Goal: Contribute content: Contribute content

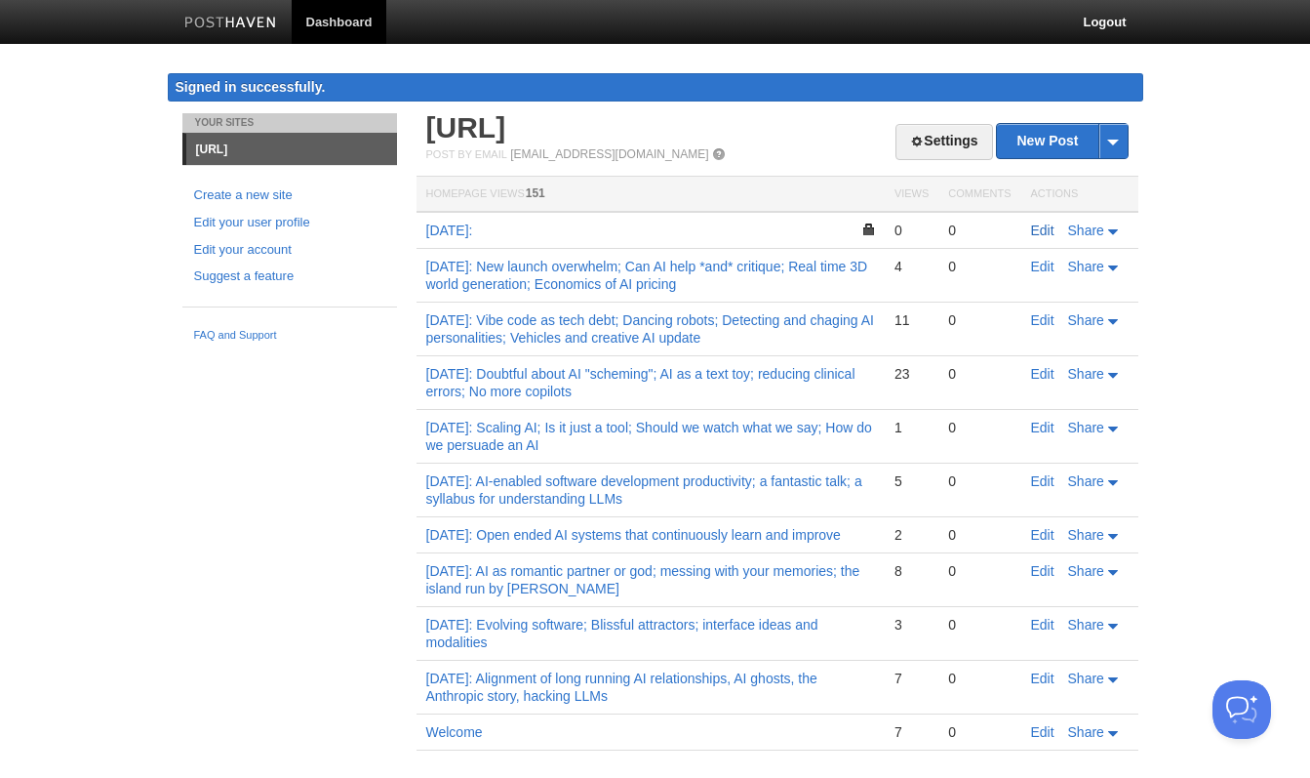
click at [1042, 227] on link "Edit" at bounding box center [1042, 230] width 23 height 16
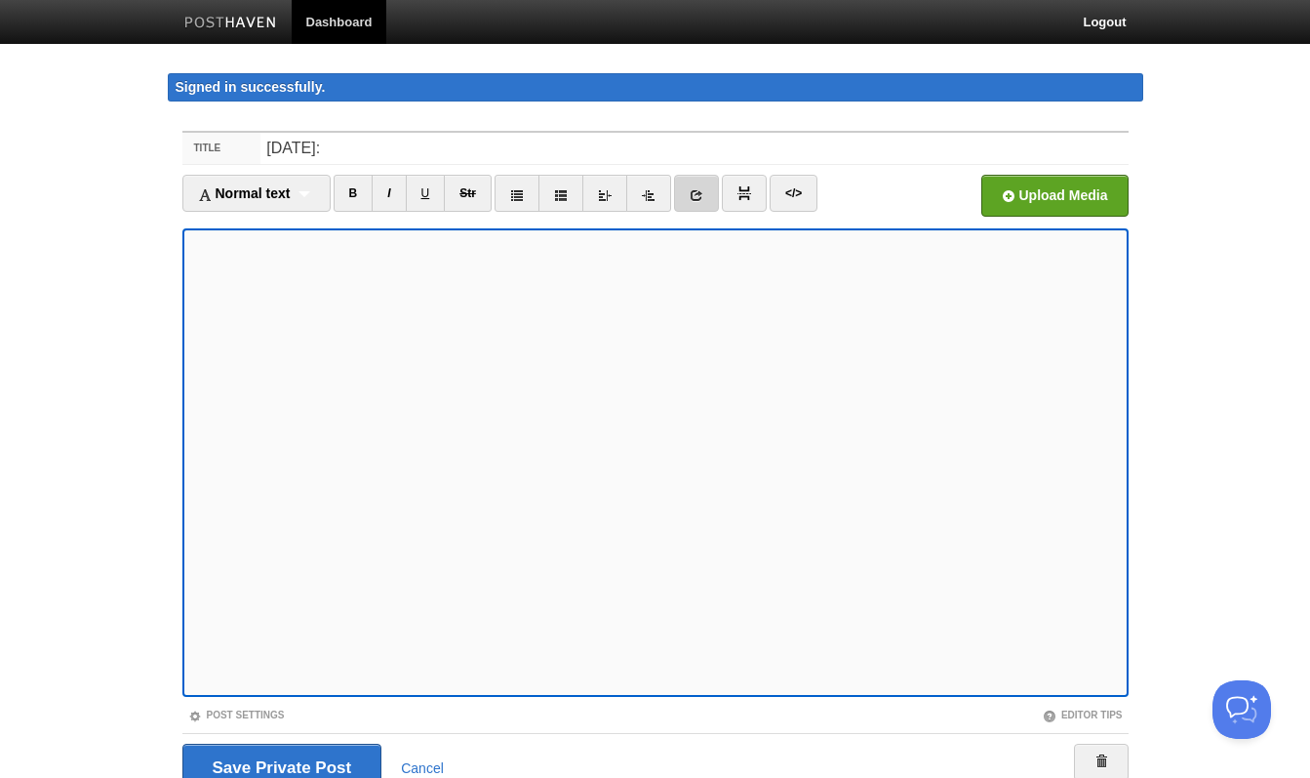
click at [687, 196] on link at bounding box center [696, 193] width 45 height 37
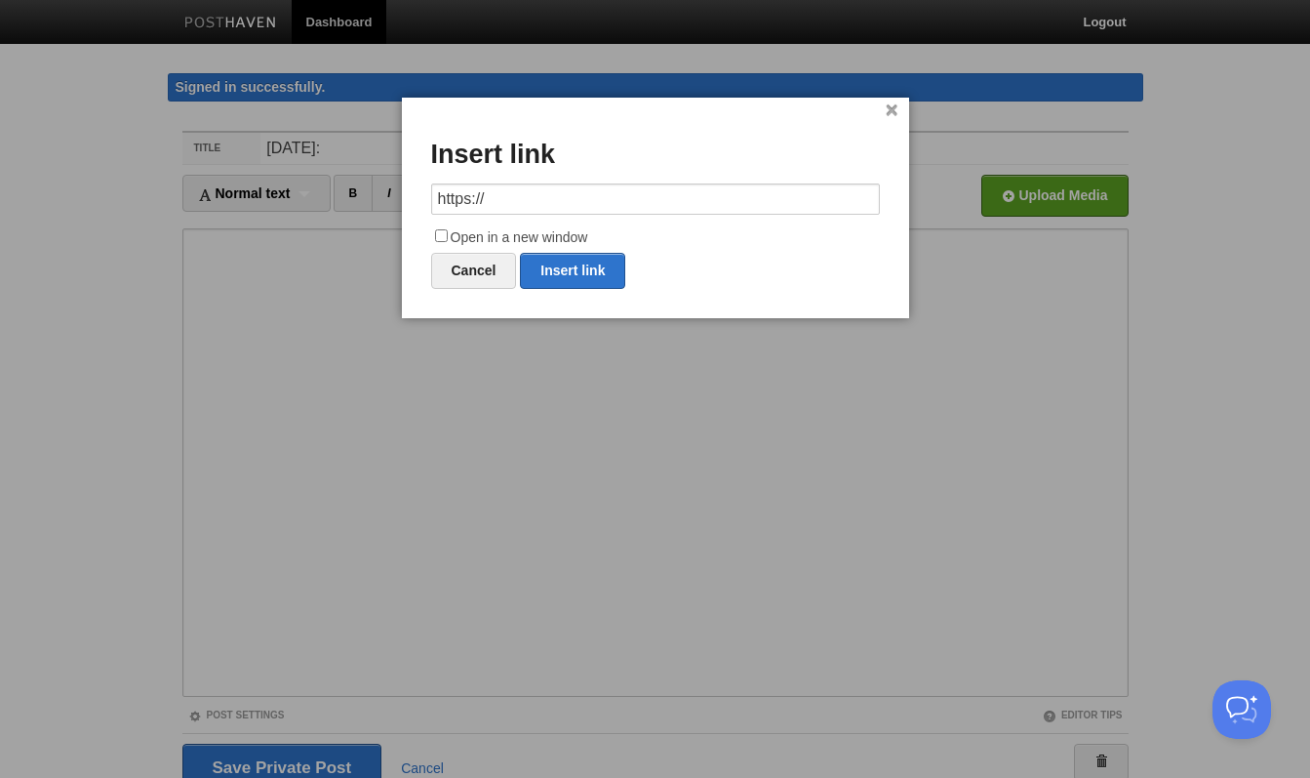
click at [516, 197] on input "https://" at bounding box center [655, 198] width 449 height 31
type input "[URL][PERSON_NAME][PERSON_NAME]"
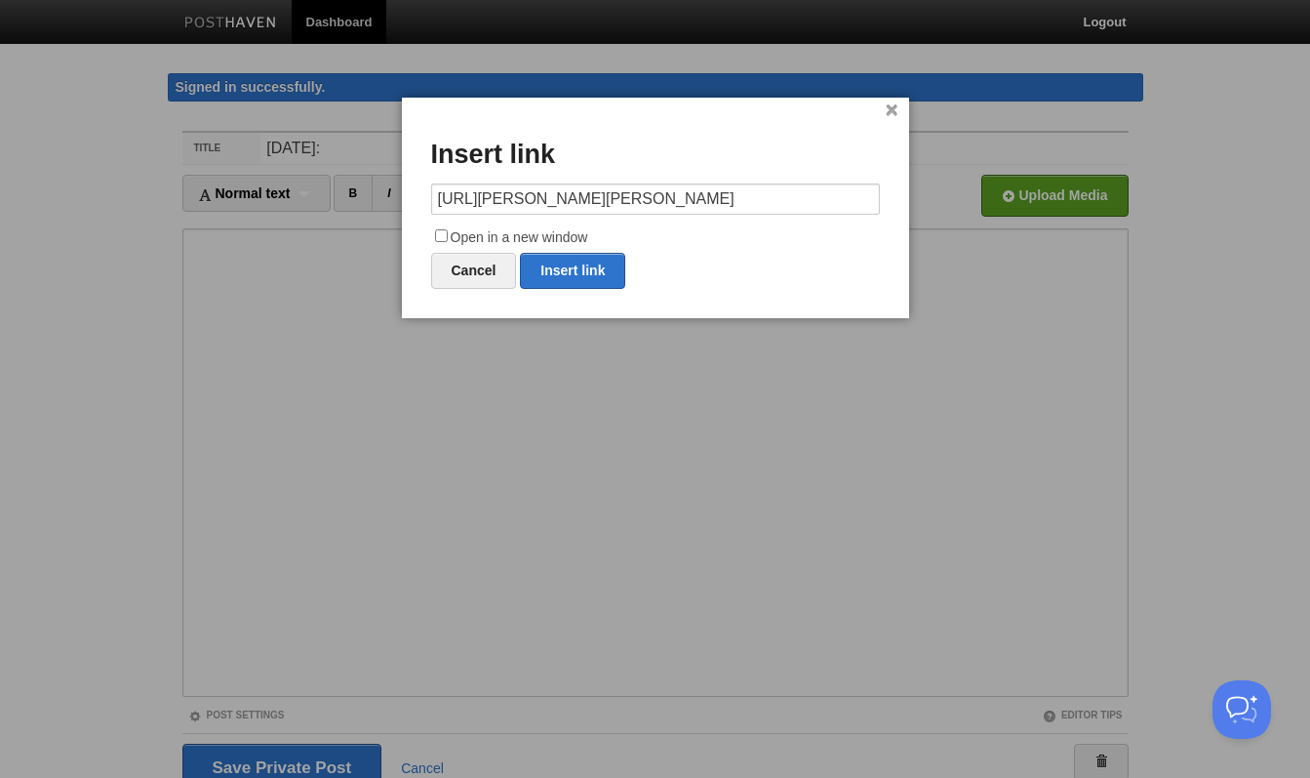
click at [442, 232] on input "Open in a new window" at bounding box center [441, 235] width 13 height 13
checkbox input "true"
click at [581, 261] on link "Insert link" at bounding box center [572, 271] width 105 height 36
type input "https://"
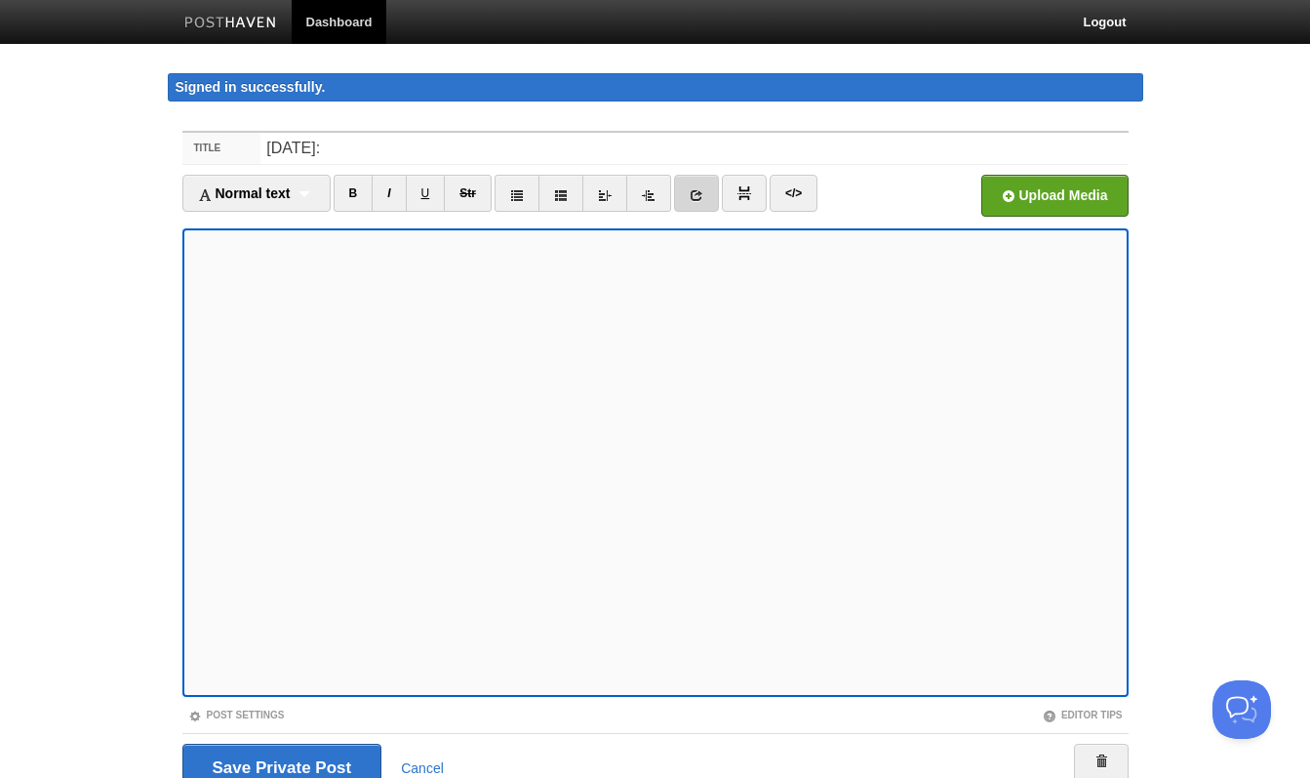
click at [709, 192] on link at bounding box center [696, 193] width 45 height 37
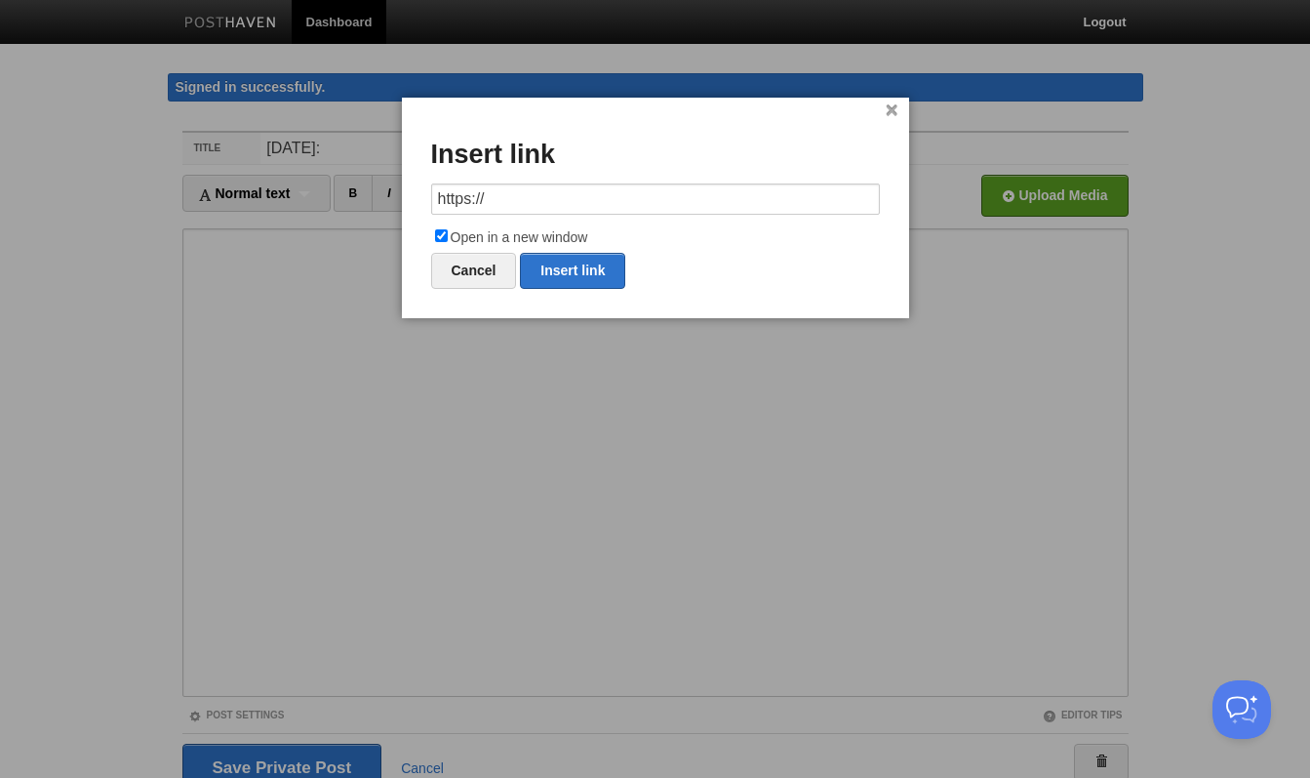
click at [533, 200] on input "https://" at bounding box center [655, 198] width 449 height 31
click at [559, 263] on link "Insert link" at bounding box center [572, 271] width 105 height 36
type input "https://"
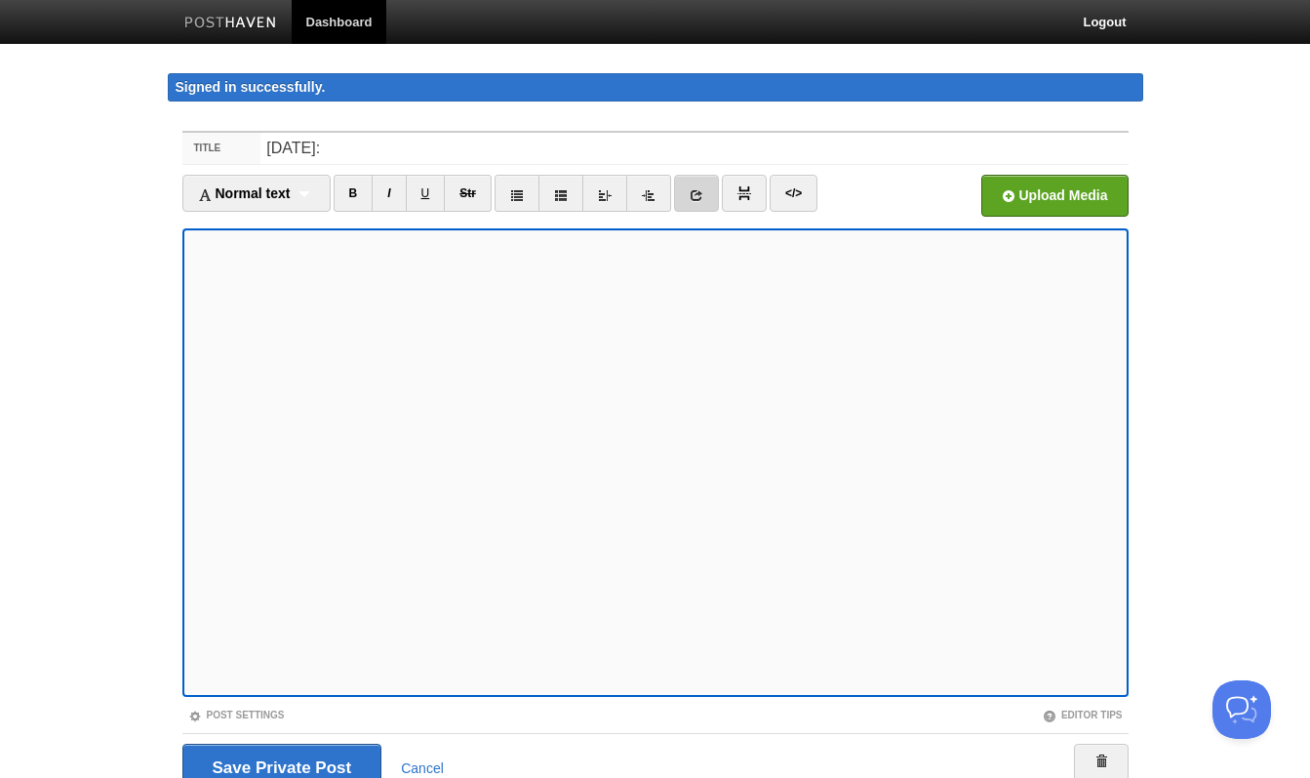
click at [702, 199] on icon at bounding box center [697, 195] width 14 height 14
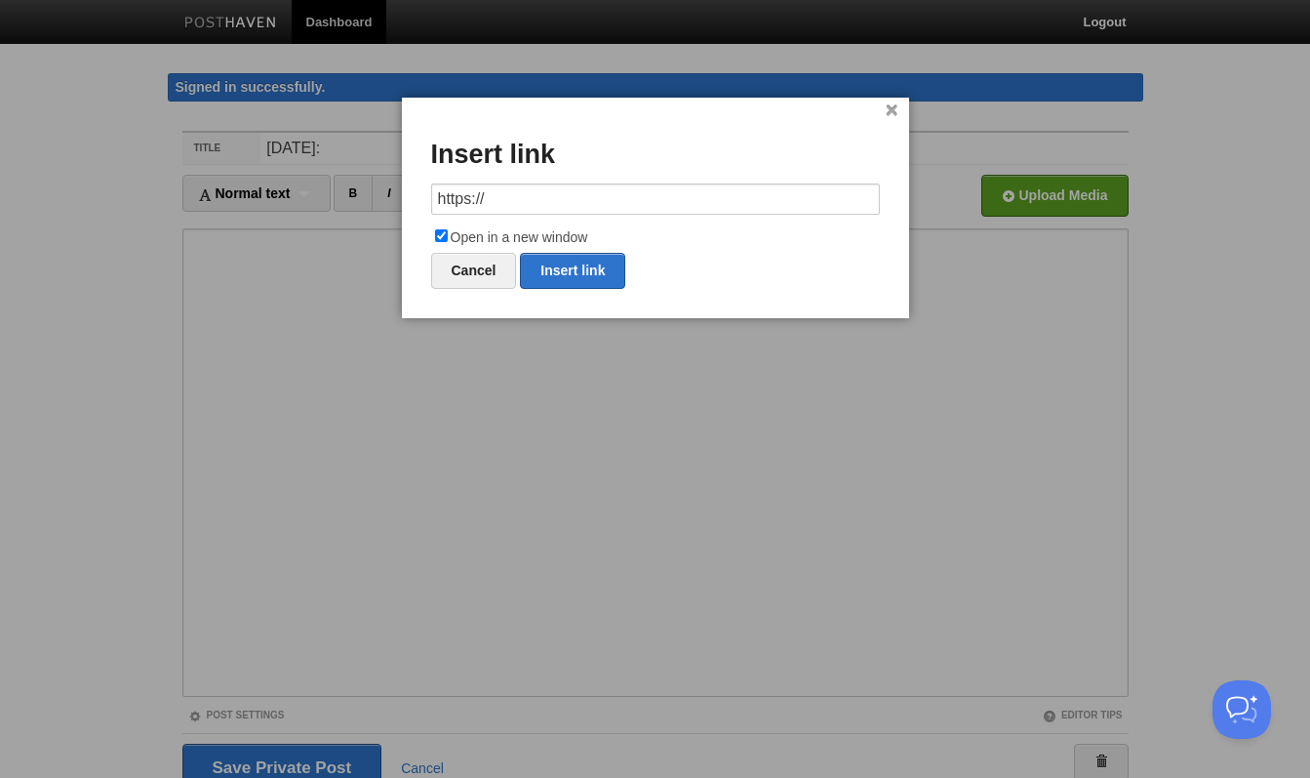
click at [588, 208] on input "https://" at bounding box center [655, 198] width 449 height 31
click at [585, 273] on link "Insert link" at bounding box center [572, 271] width 105 height 36
type input "https://"
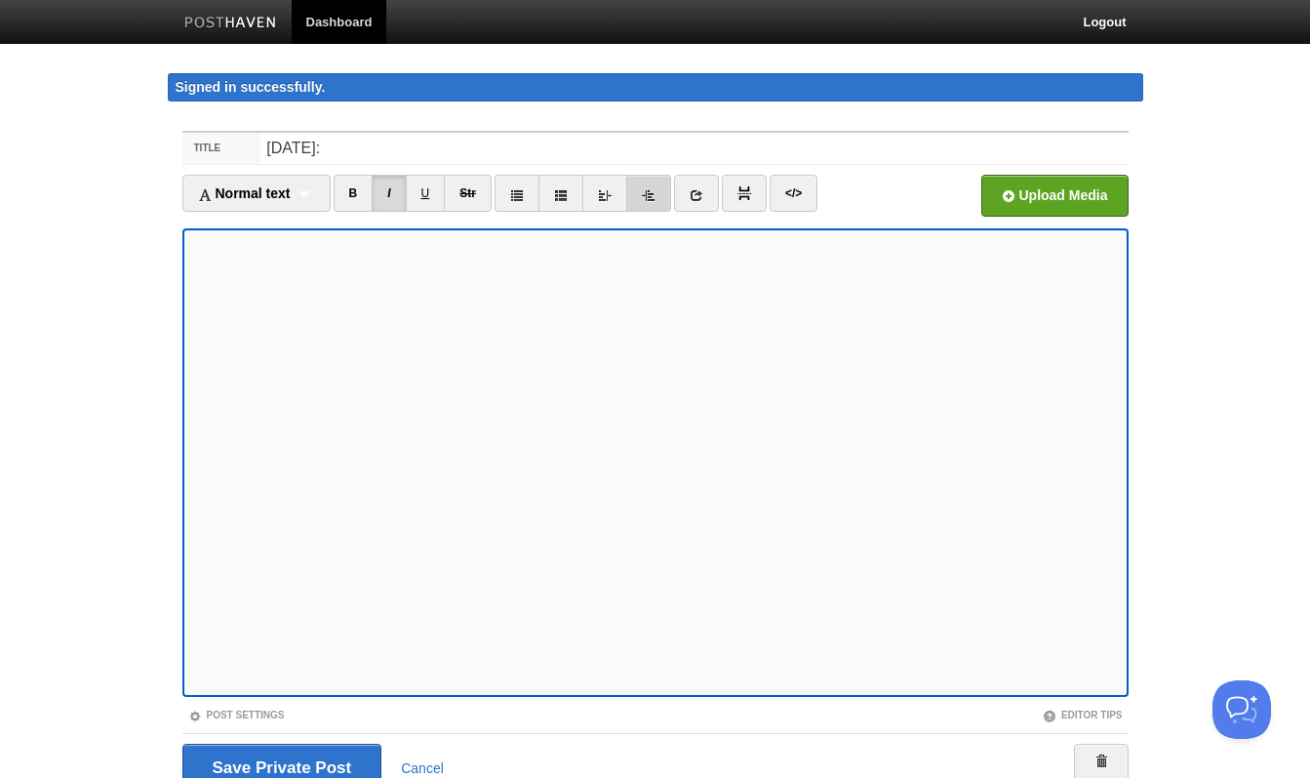
click at [654, 198] on icon at bounding box center [649, 195] width 14 height 14
click at [694, 201] on icon at bounding box center [697, 195] width 14 height 14
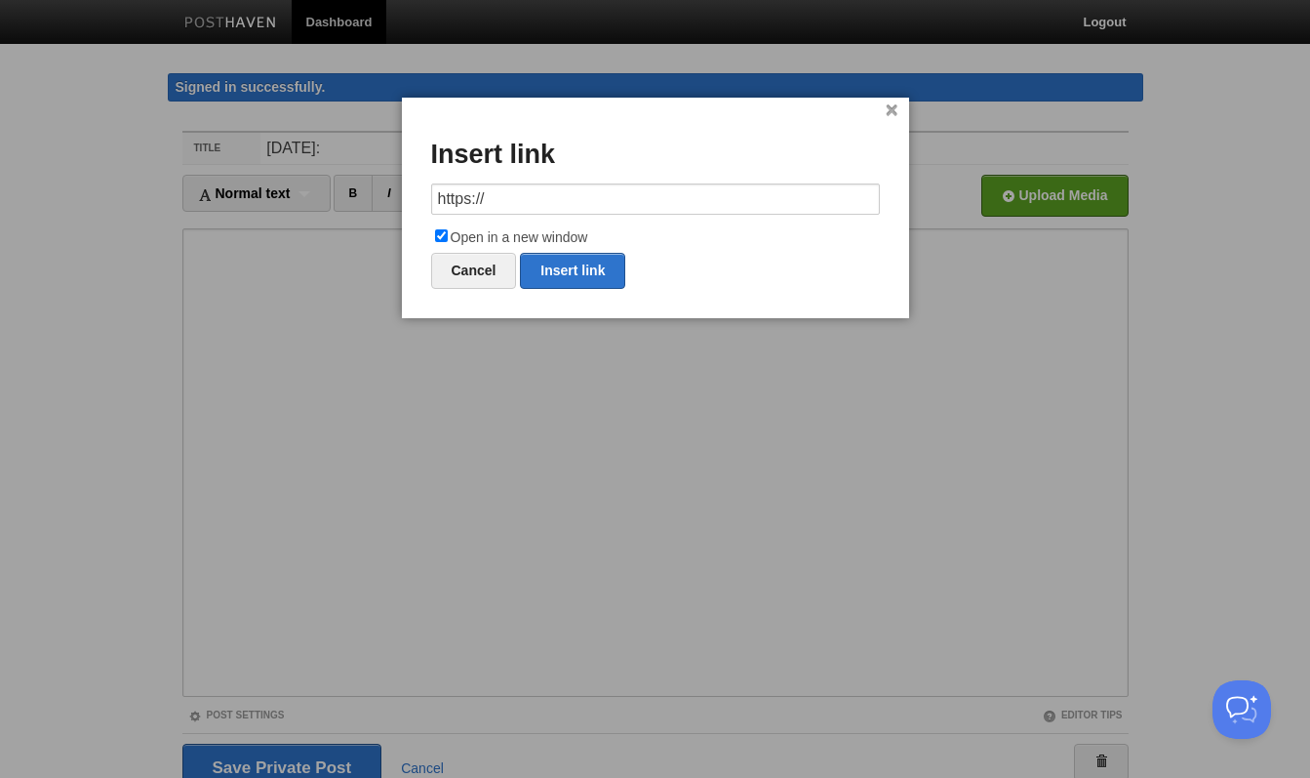
click at [501, 186] on input "https://" at bounding box center [655, 198] width 449 height 31
click at [557, 270] on link "Insert link" at bounding box center [572, 271] width 105 height 36
type input "https://"
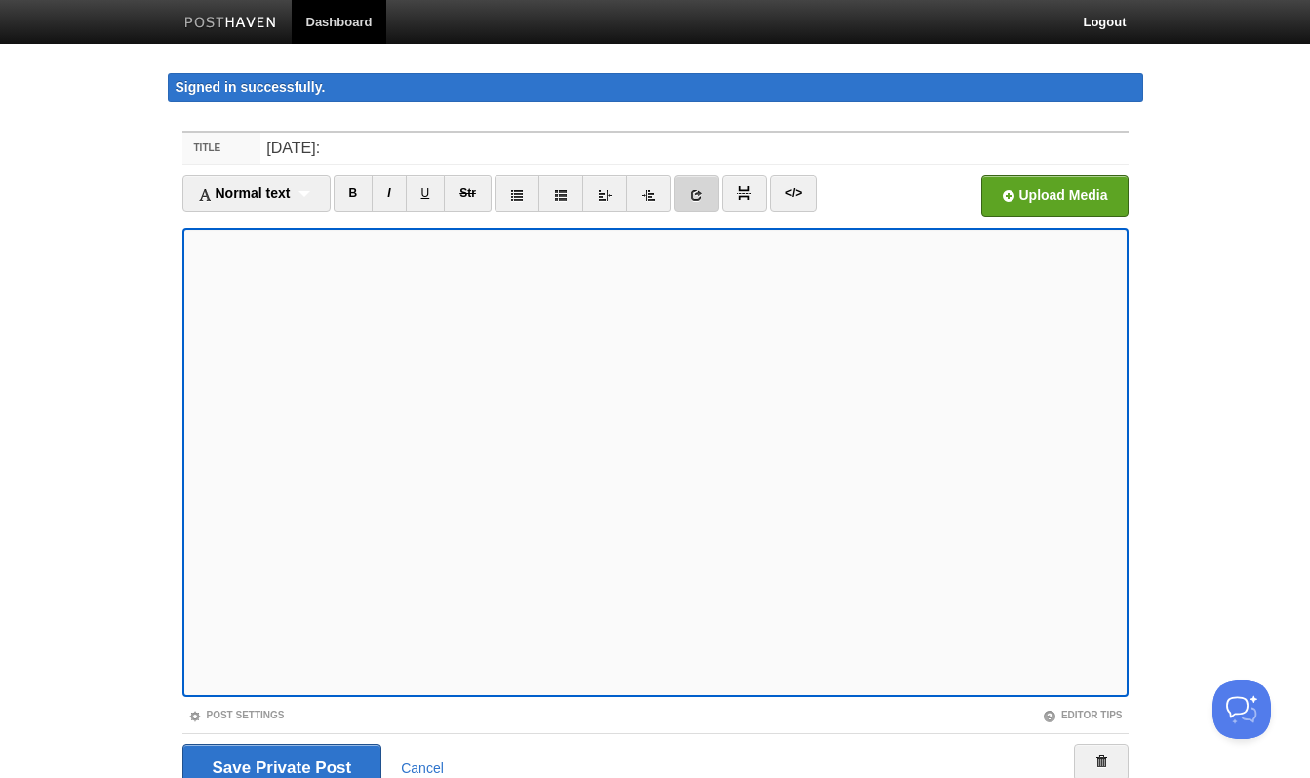
click at [703, 202] on link at bounding box center [696, 193] width 45 height 37
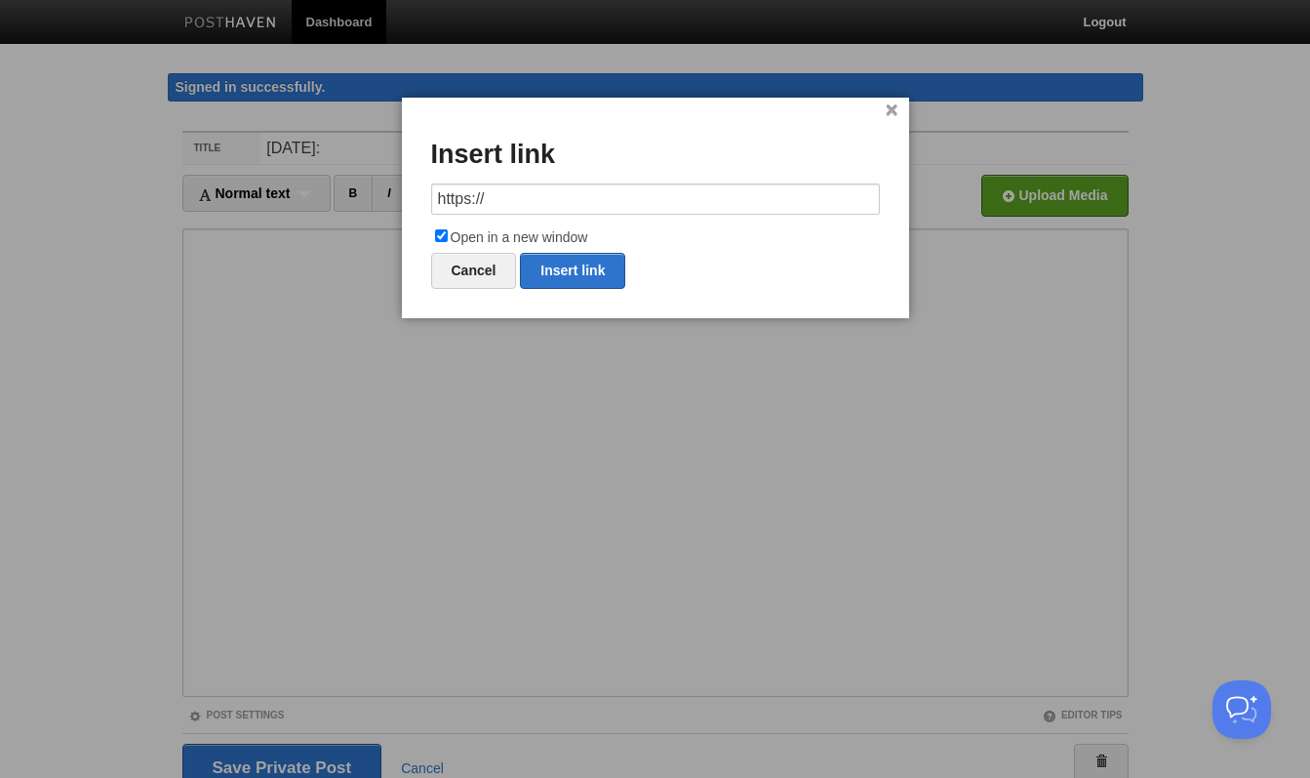
click at [583, 200] on input "https://" at bounding box center [655, 198] width 449 height 31
click at [576, 273] on link "Insert link" at bounding box center [572, 271] width 105 height 36
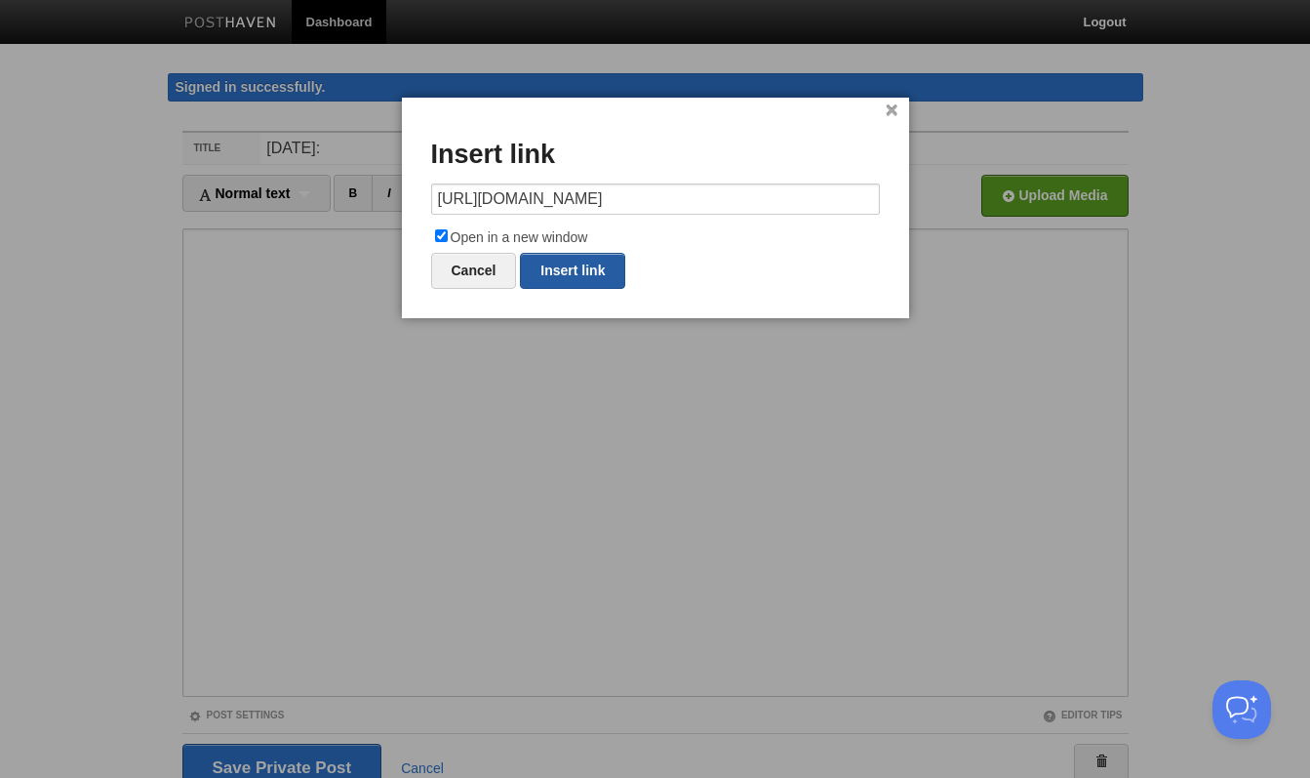
type input "https://"
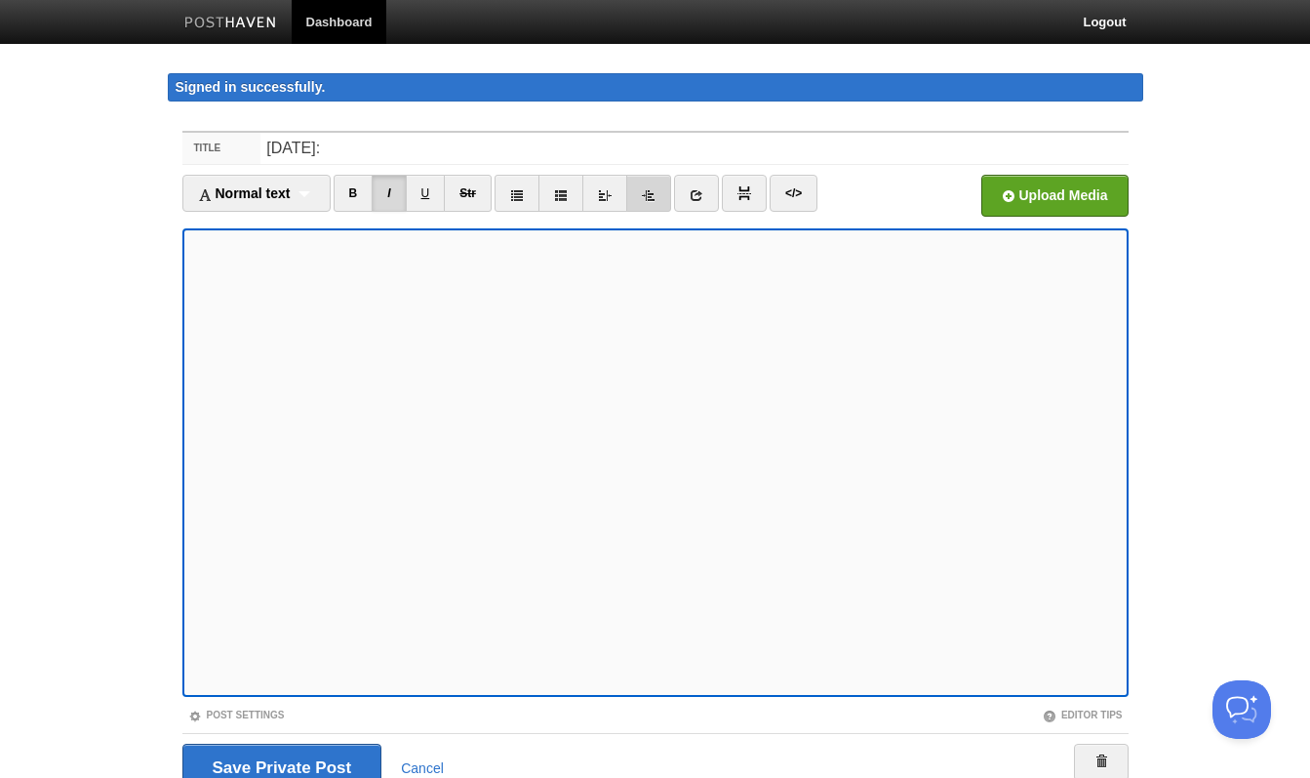
click at [656, 191] on icon at bounding box center [649, 195] width 14 height 14
click at [302, 770] on input "Save and Publish" at bounding box center [282, 768] width 200 height 49
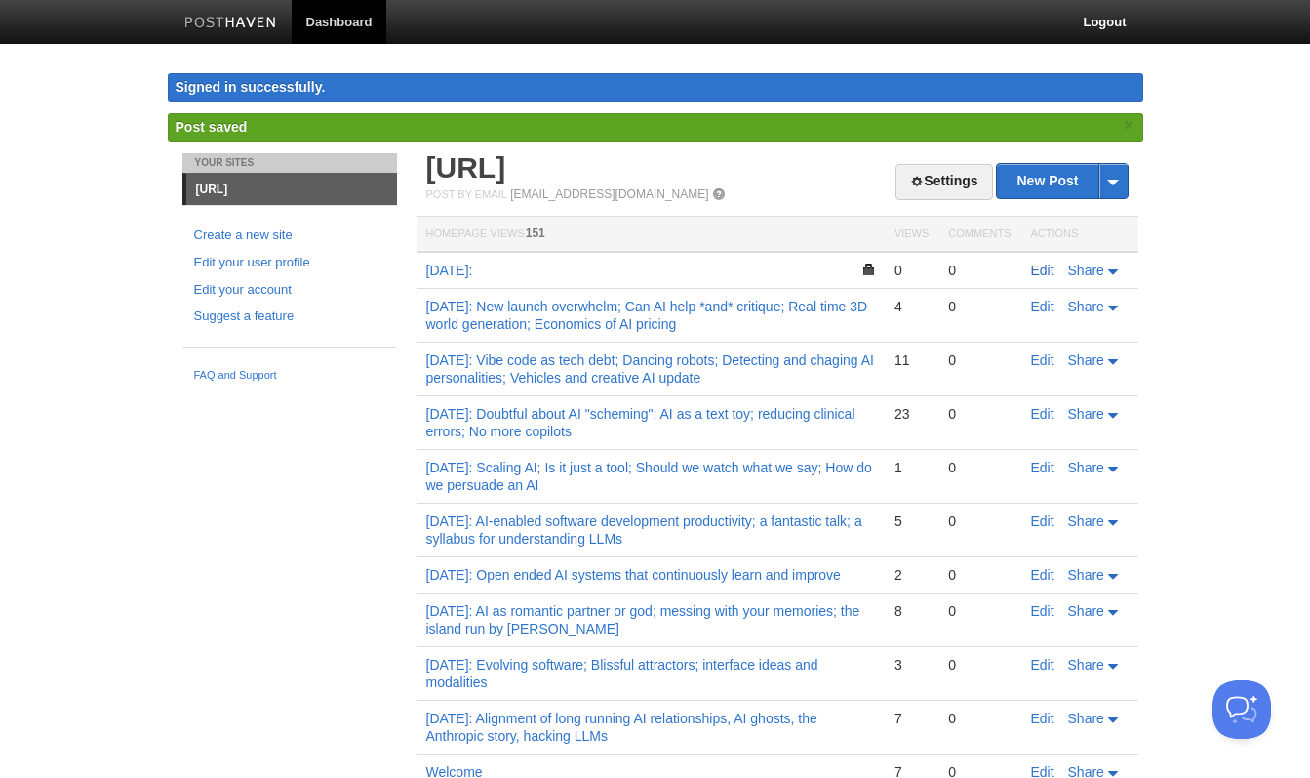
click at [1047, 273] on link "Edit" at bounding box center [1042, 270] width 23 height 16
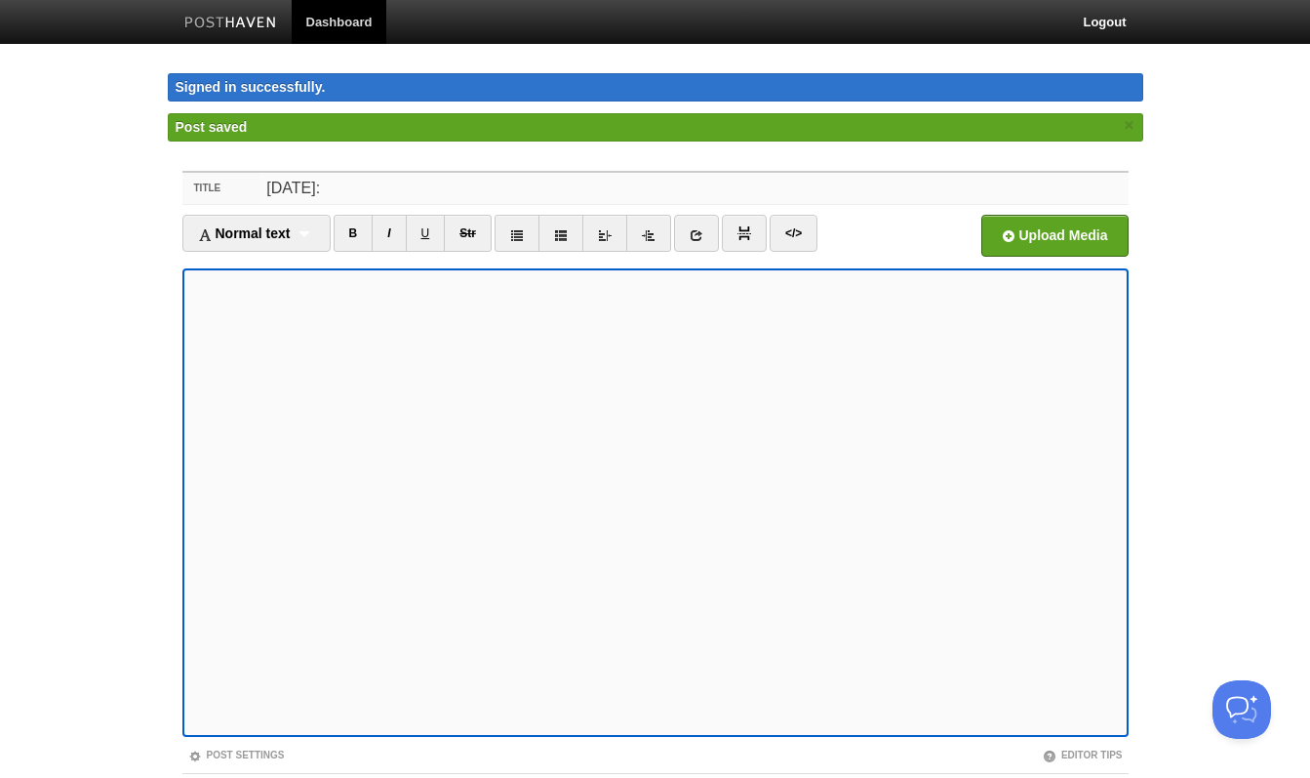
click at [402, 184] on input "[DATE]:" at bounding box center [694, 188] width 867 height 31
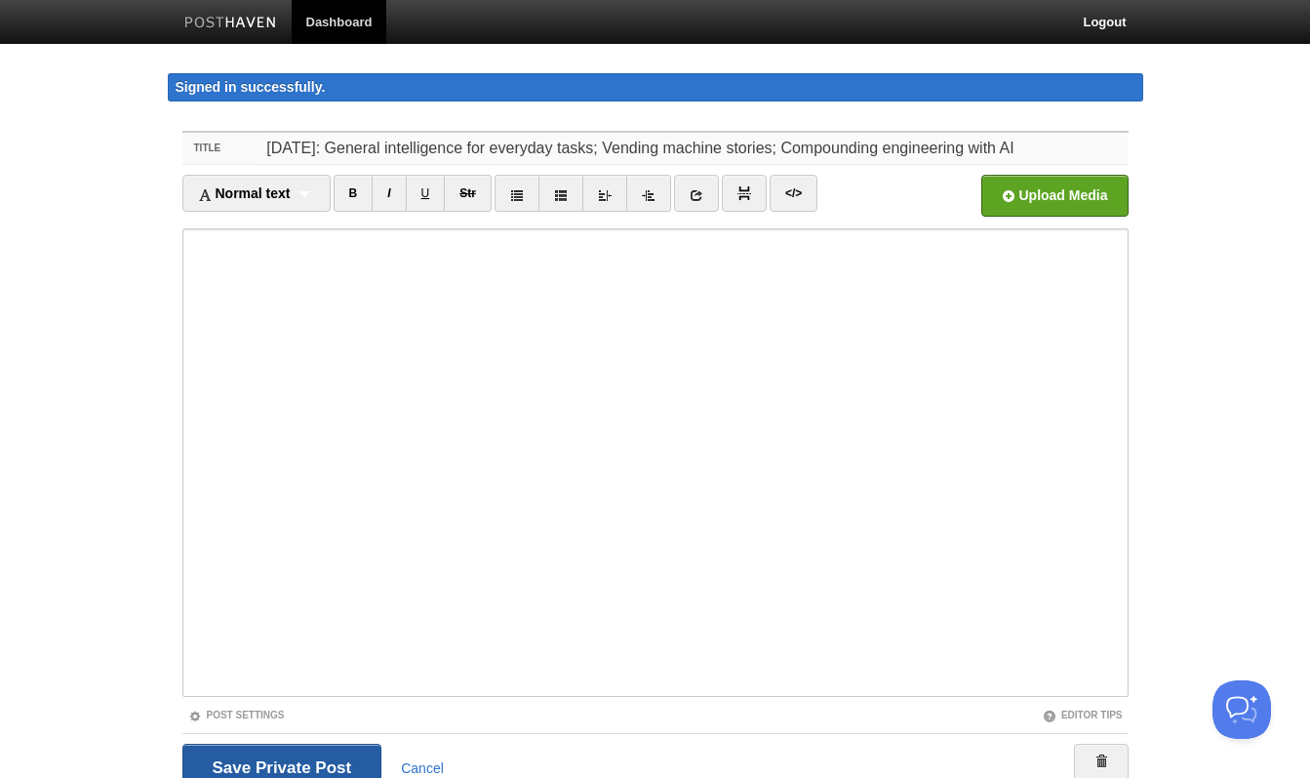
type input "[DATE]: General intelligence for everyday tasks; Vending machine stories; Compo…"
click at [261, 762] on input "Save and Publish" at bounding box center [282, 768] width 200 height 49
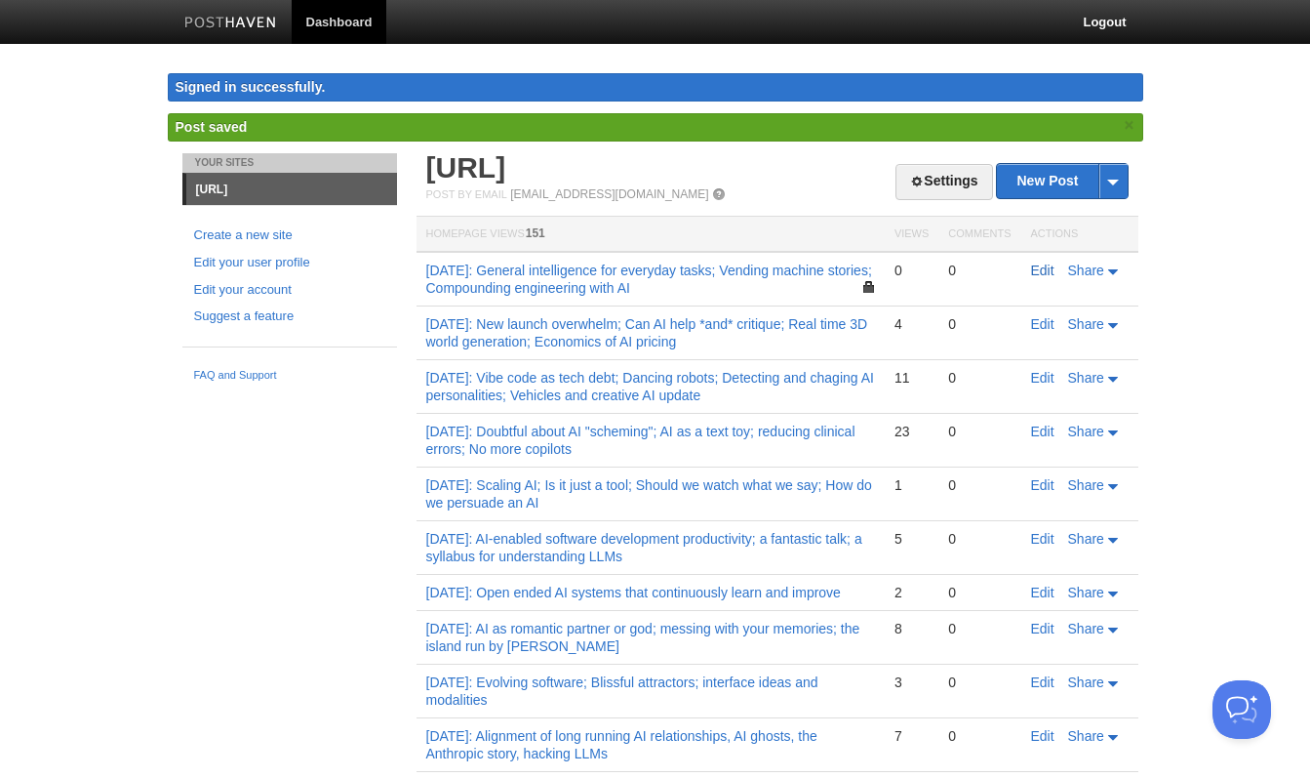
click at [1045, 277] on link "Edit" at bounding box center [1042, 270] width 23 height 16
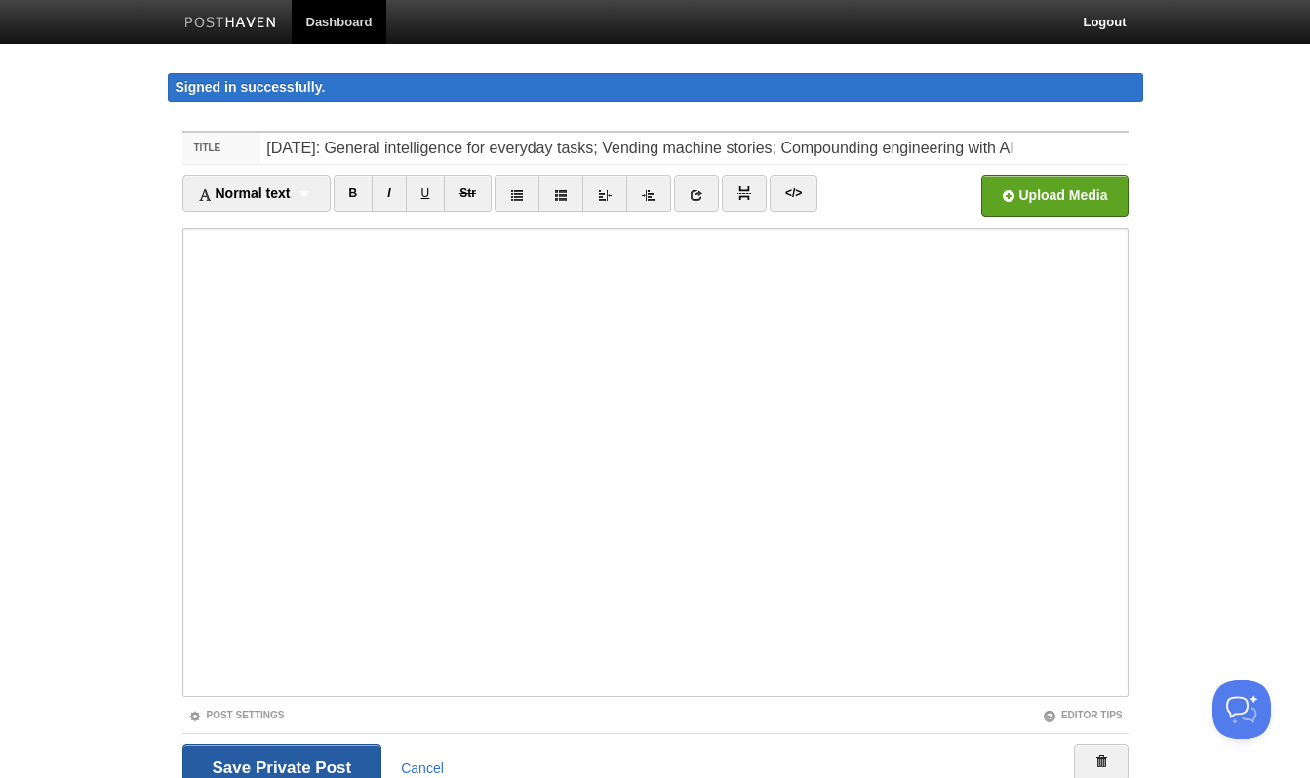
click at [315, 770] on input "Save and Publish" at bounding box center [282, 768] width 200 height 49
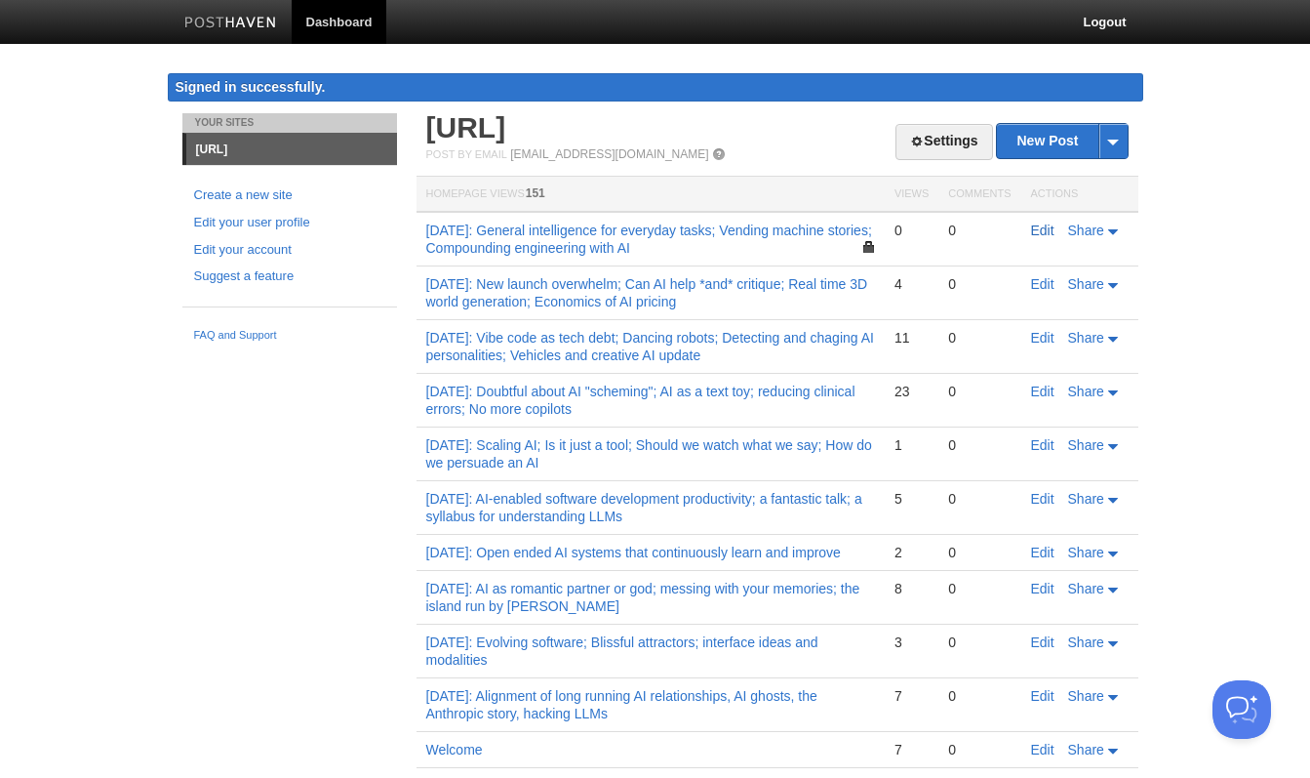
click at [1042, 237] on link "Edit" at bounding box center [1042, 230] width 23 height 16
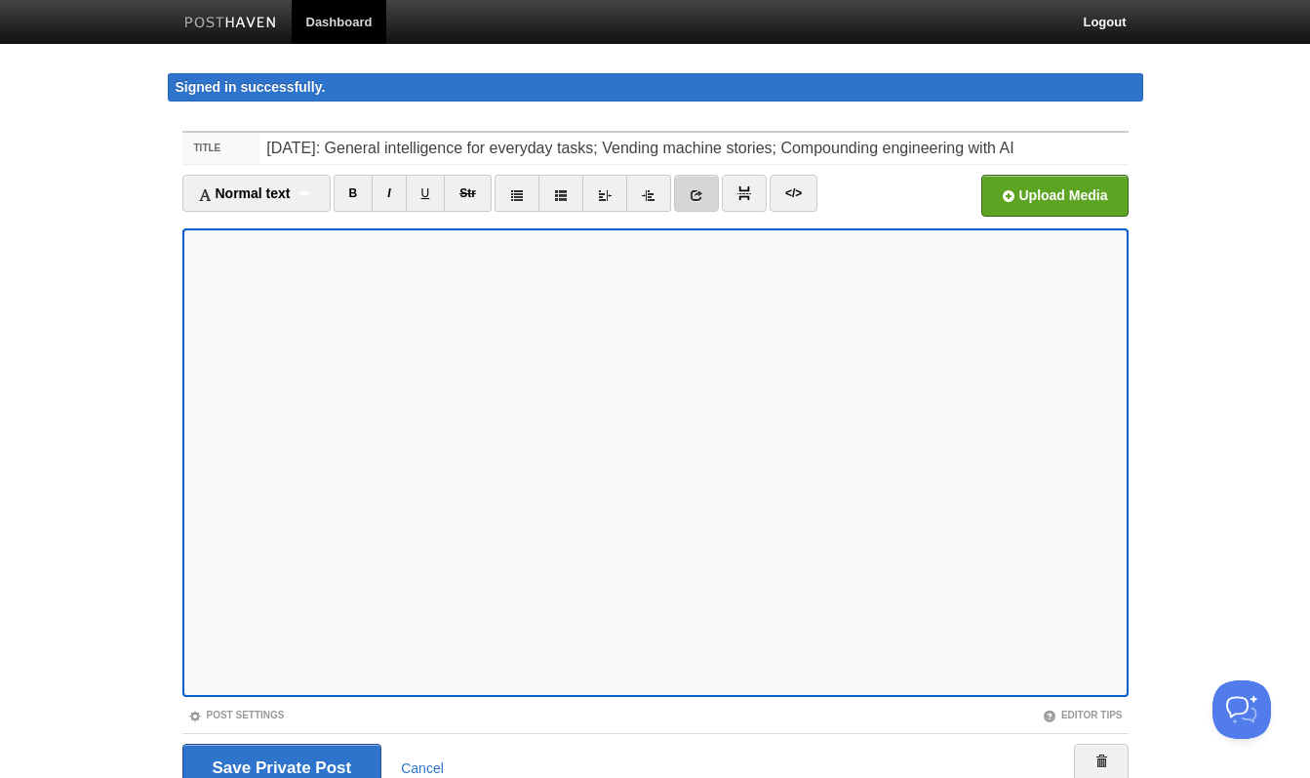
click at [699, 188] on icon at bounding box center [697, 195] width 14 height 14
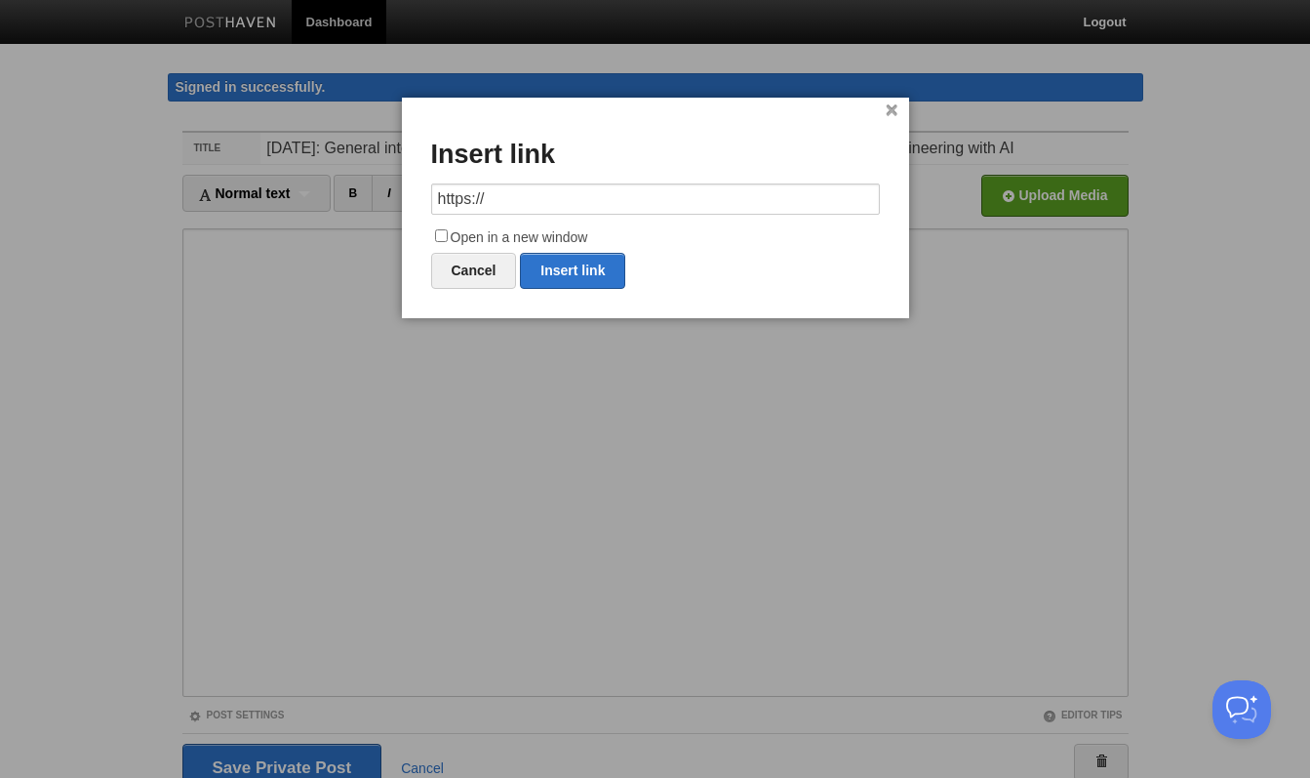
click at [625, 198] on input "https://" at bounding box center [655, 198] width 449 height 31
type input "[URL][DOMAIN_NAME]"
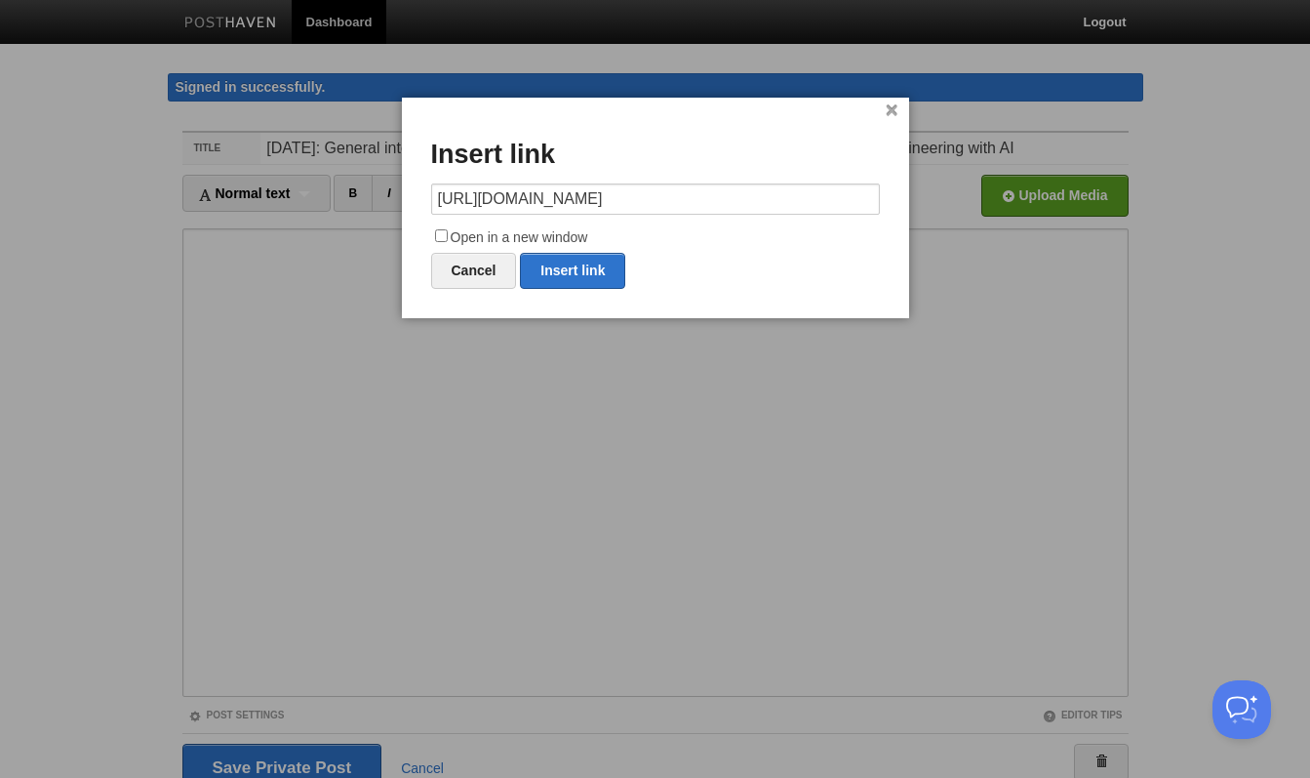
click at [441, 234] on input "Open in a new window" at bounding box center [441, 235] width 13 height 13
checkbox input "true"
click at [567, 278] on link "Insert link" at bounding box center [572, 271] width 105 height 36
type input "https://"
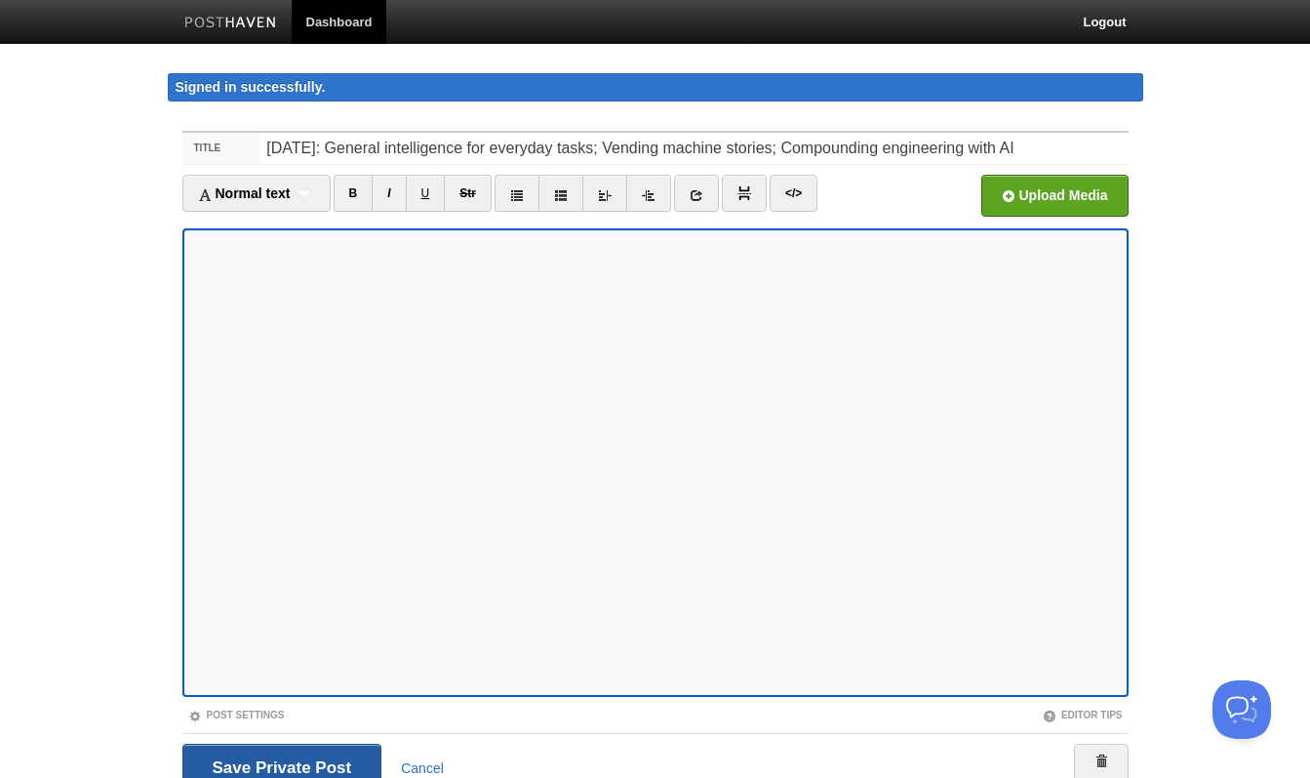
click at [316, 749] on input "Save and Publish" at bounding box center [282, 768] width 200 height 49
